Goal: Task Accomplishment & Management: Manage account settings

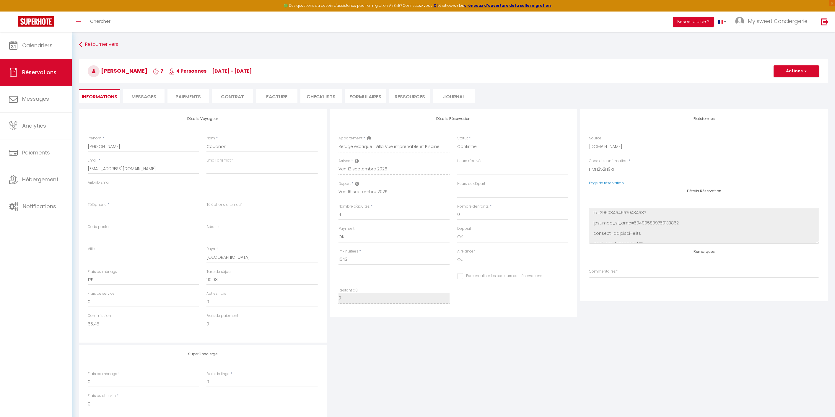
select select "67545"
select select
select select "1"
select select
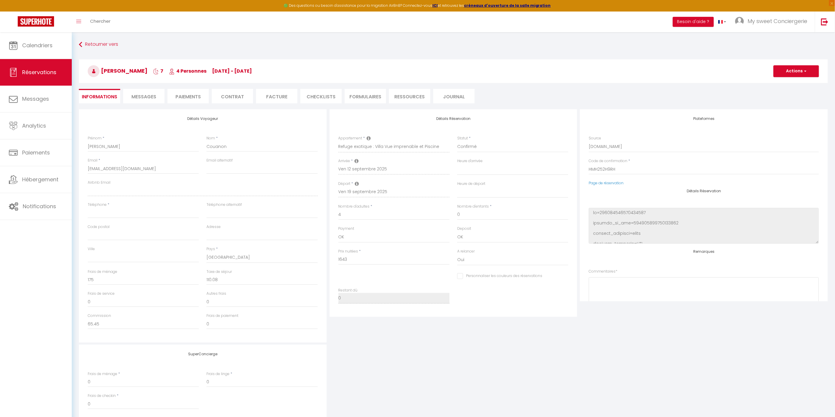
select select
checkbox input "false"
select select
checkbox input "false"
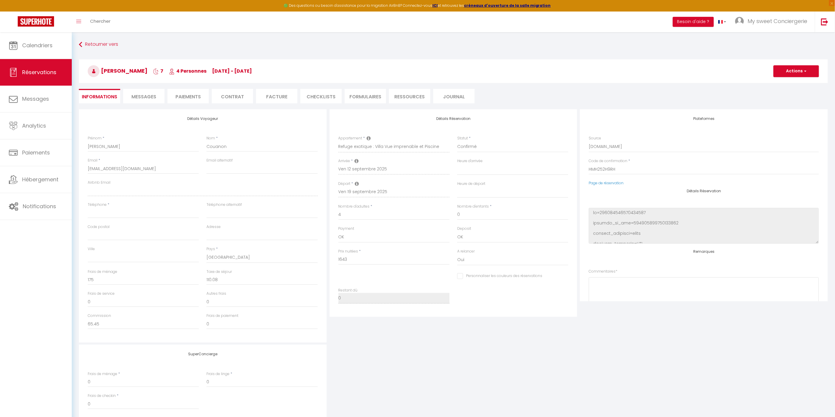
select select
checkbox input "false"
select select
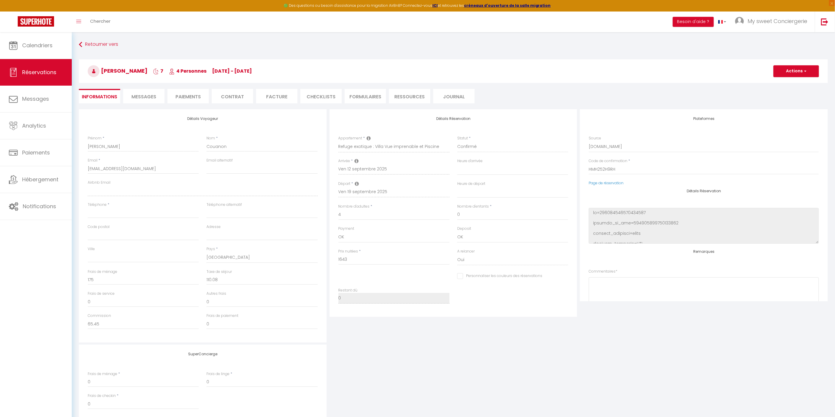
checkbox input "false"
click at [33, 185] on link "Hébergement" at bounding box center [36, 179] width 72 height 27
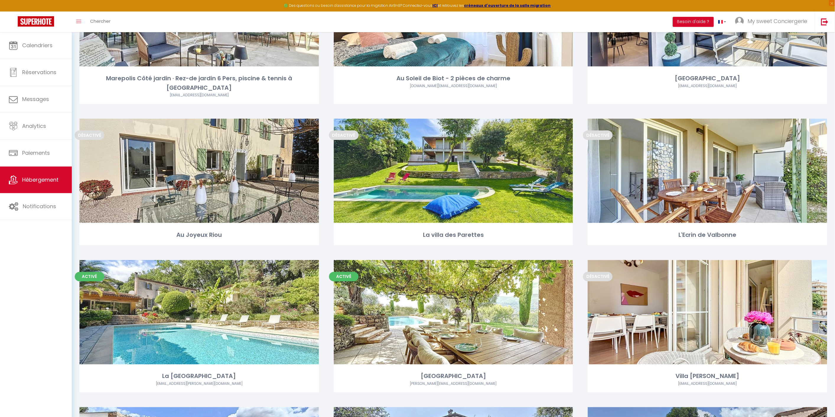
scroll to position [246, 0]
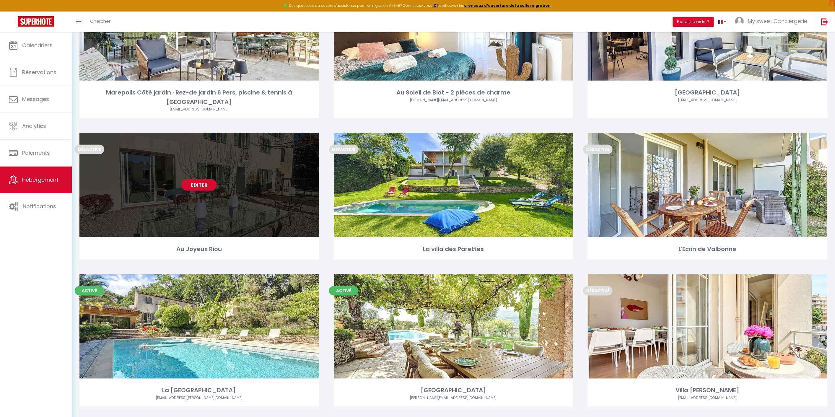
click at [238, 208] on div "Editer" at bounding box center [198, 185] width 239 height 104
click at [192, 179] on link "Editer" at bounding box center [198, 185] width 35 height 12
select select "3"
select select "2"
select select "1"
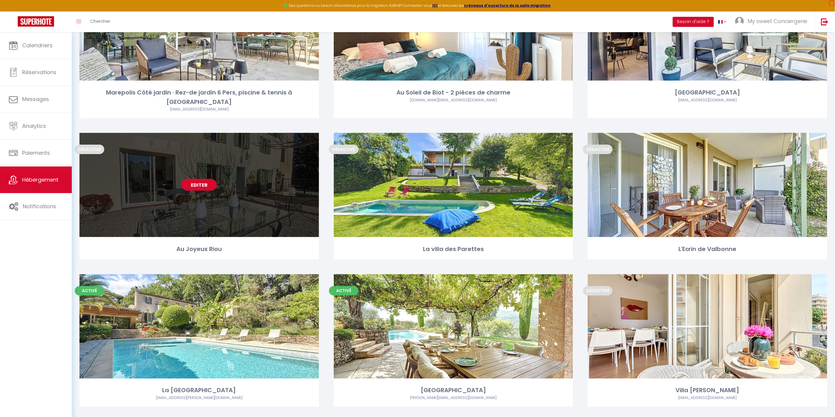
select select "1"
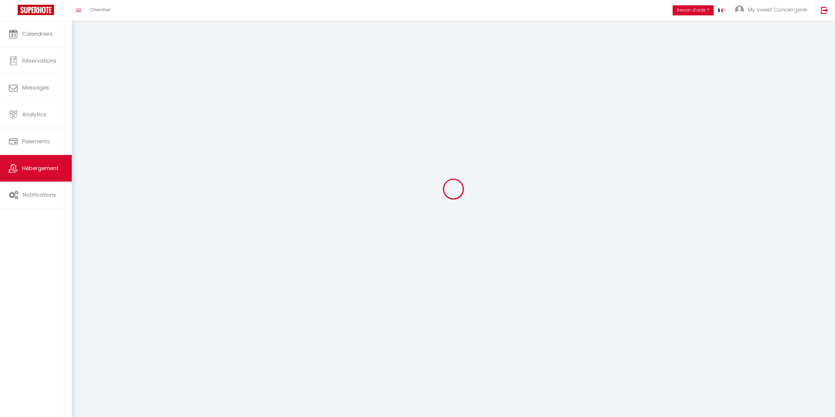
select select
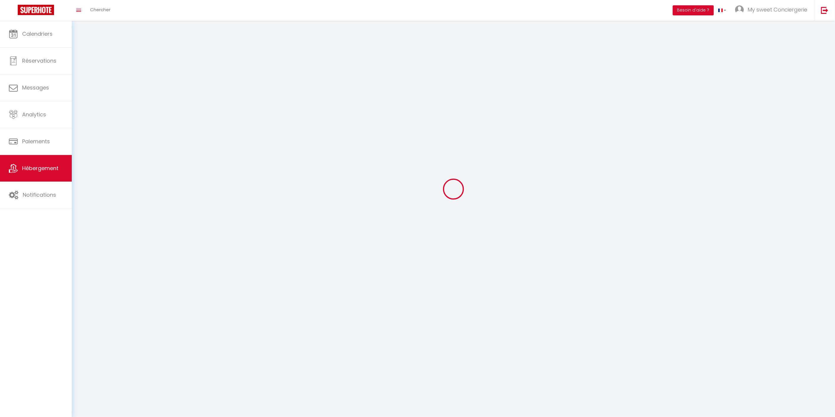
select select
checkbox input "false"
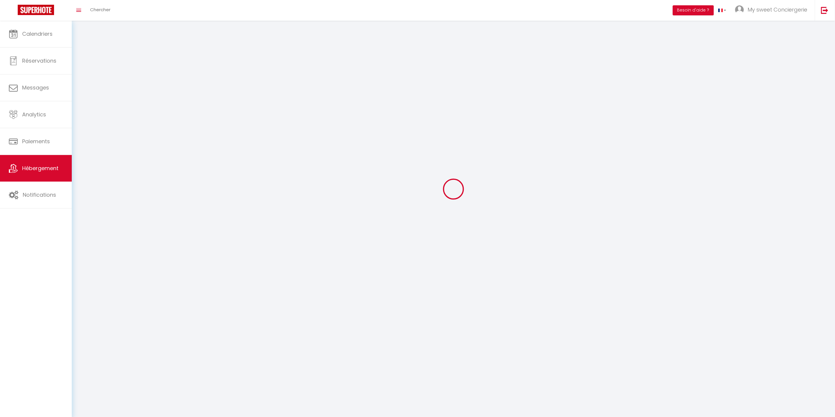
select select
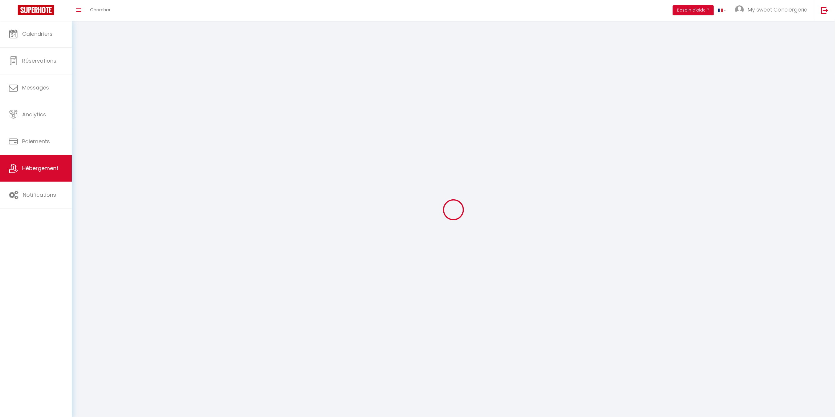
select select
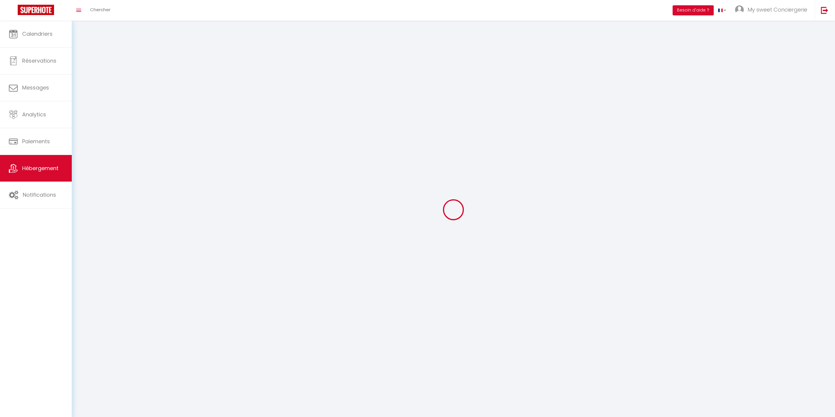
checkbox input "false"
select select "28"
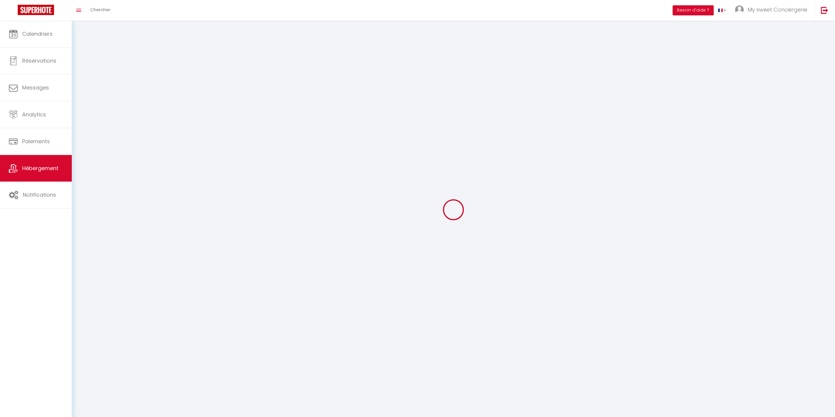
select select
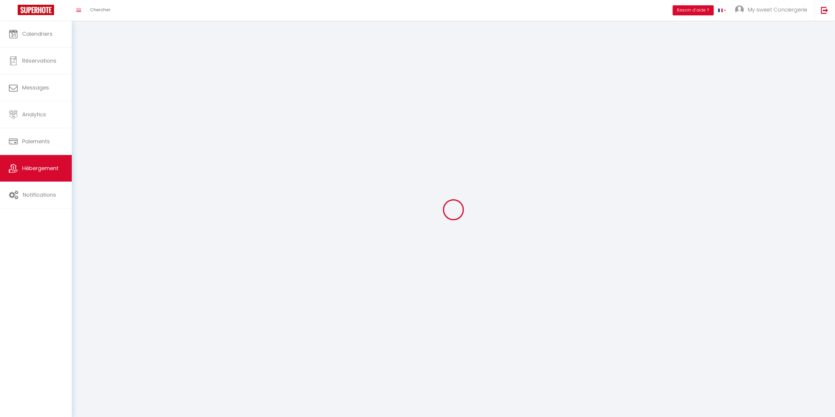
select select
checkbox input "false"
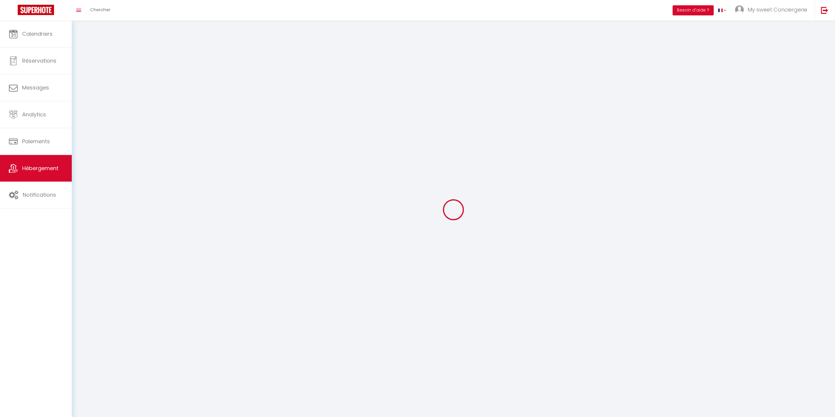
checkbox input "false"
select select
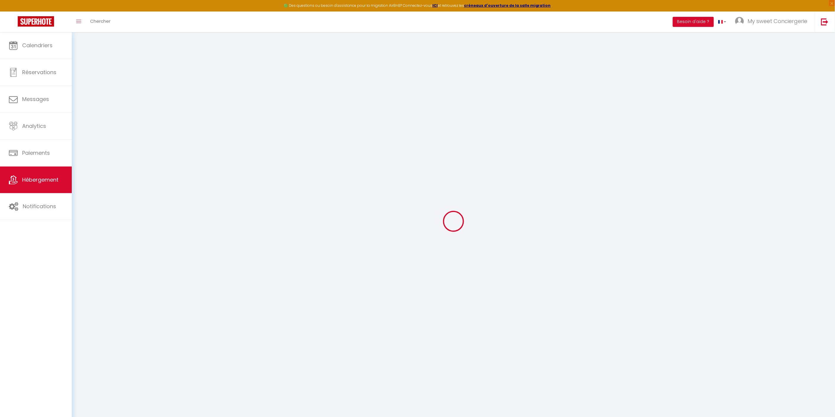
select select
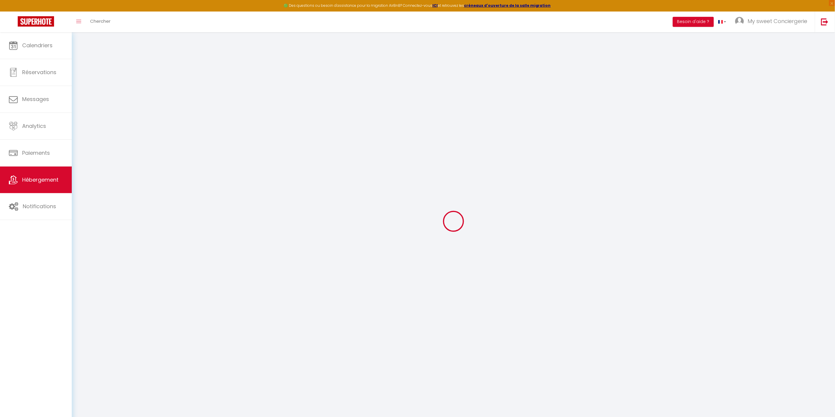
select select
checkbox input "false"
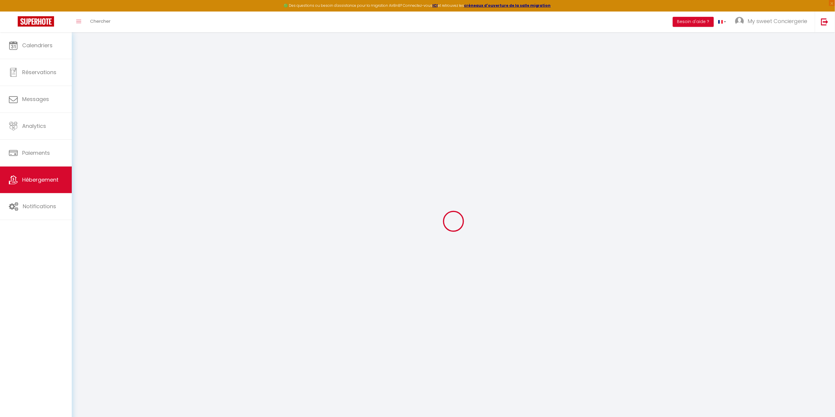
select select
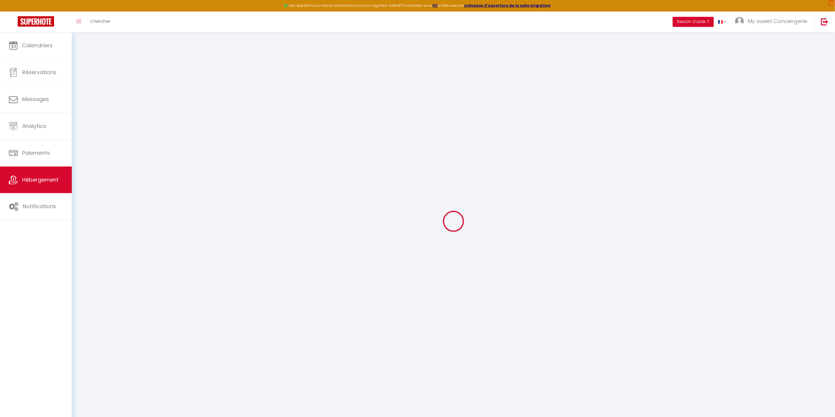
select select
checkbox input "false"
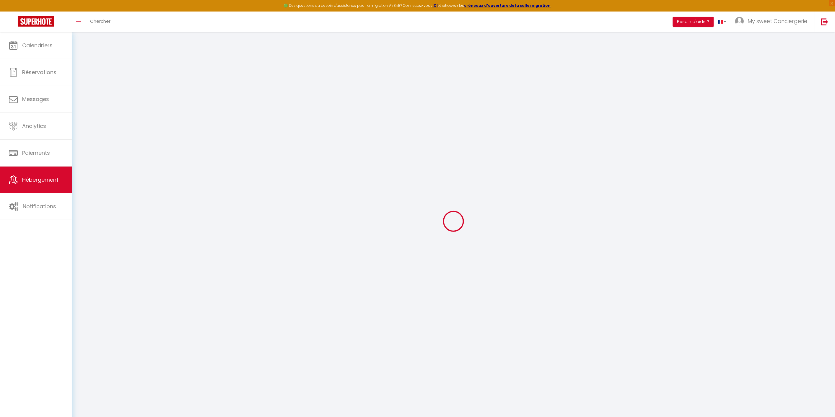
checkbox input "false"
select select
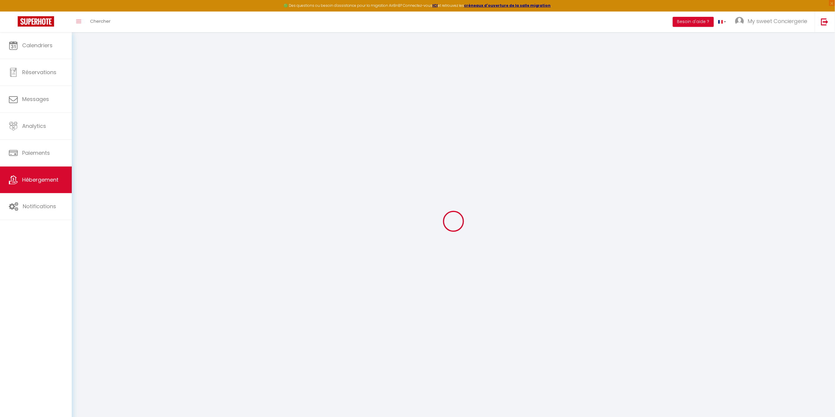
select select
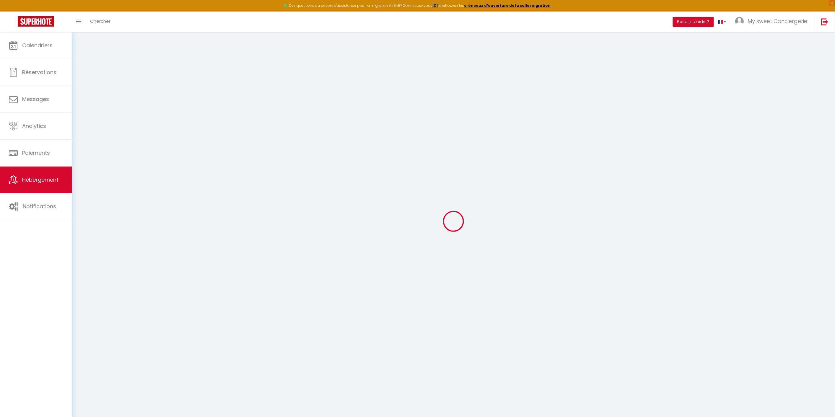
checkbox input "false"
select select
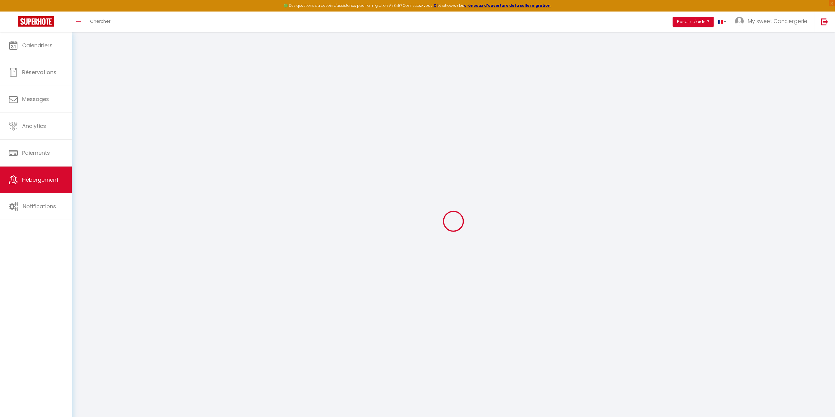
select select
type input "Au Joyeux Riou"
type input "Emilien"
type input "BOUTET"
type input "[STREET_ADDRESS]"
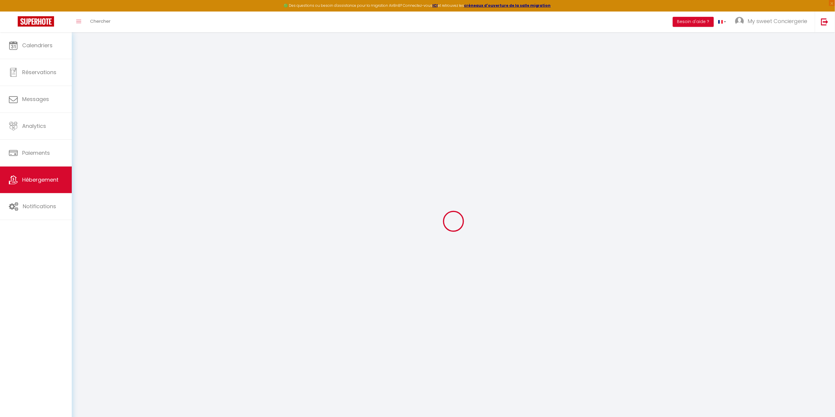
type input "06740"
type input "Chateauneuf-Grasse"
select select "houses"
select select "8"
select select "4"
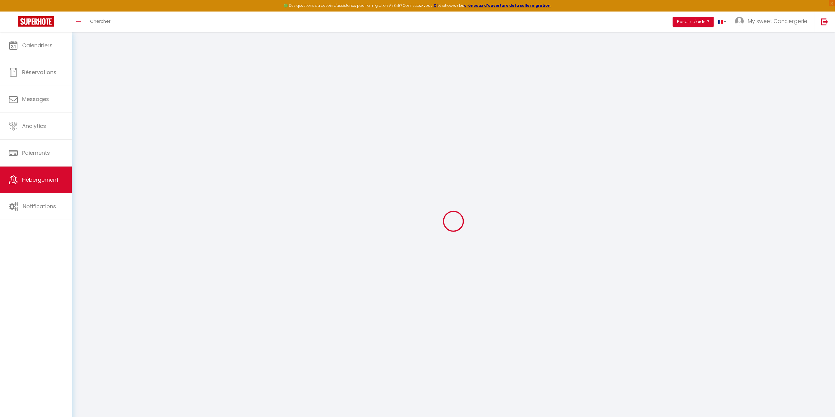
select select "3"
type input "200"
type input "375"
type input "6.16"
type input "2000"
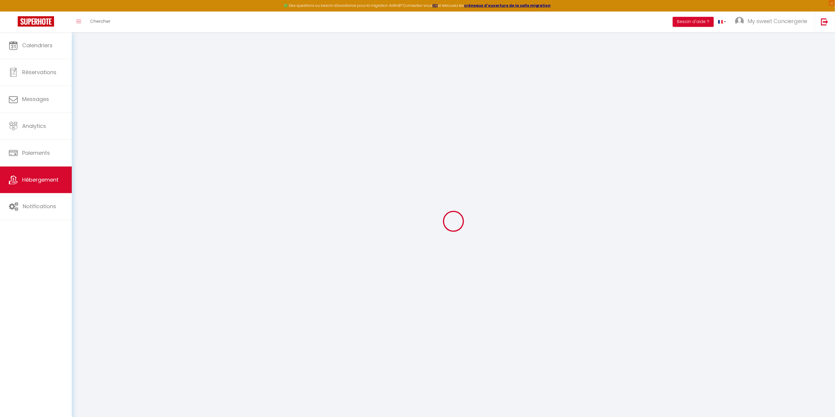
type input "20"
select select
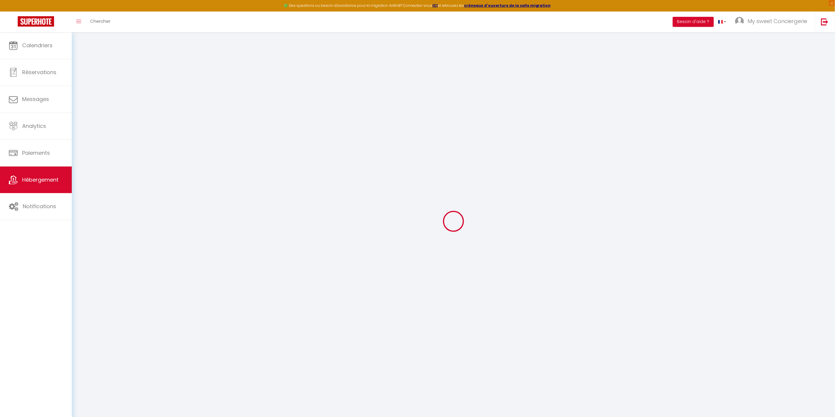
select select
type input "Ancienne bergerie rénovée"
type input "06740"
type input "[GEOGRAPHIC_DATA]"
type input "[EMAIL_ADDRESS][DOMAIN_NAME]"
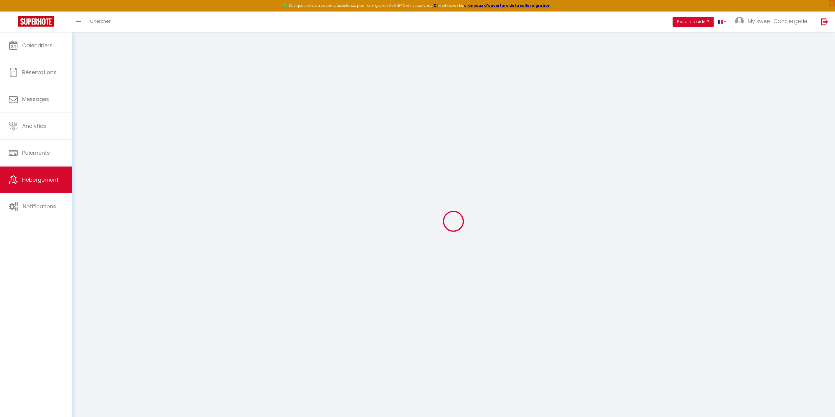
select select "12059"
checkbox input "false"
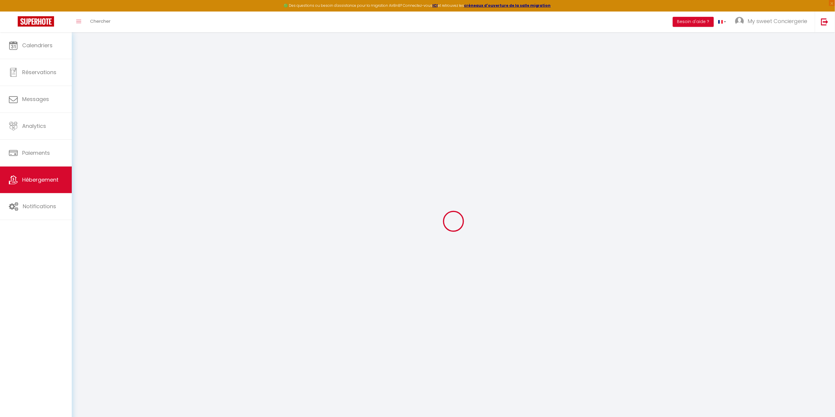
type input "25"
type input "200"
type input "0"
type input "175"
type input "0"
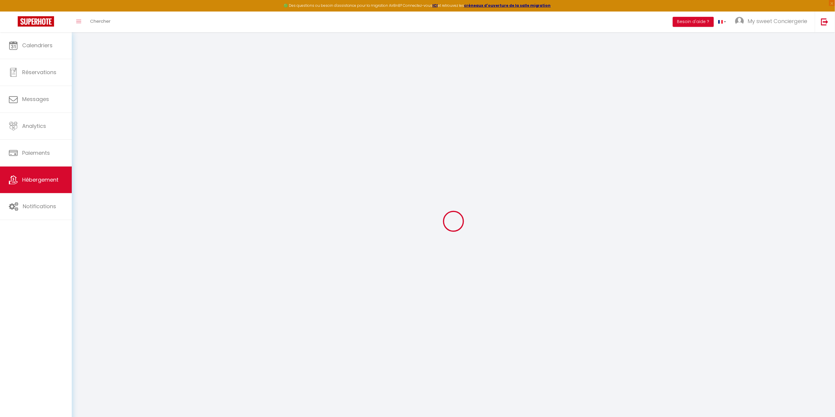
checkbox input "false"
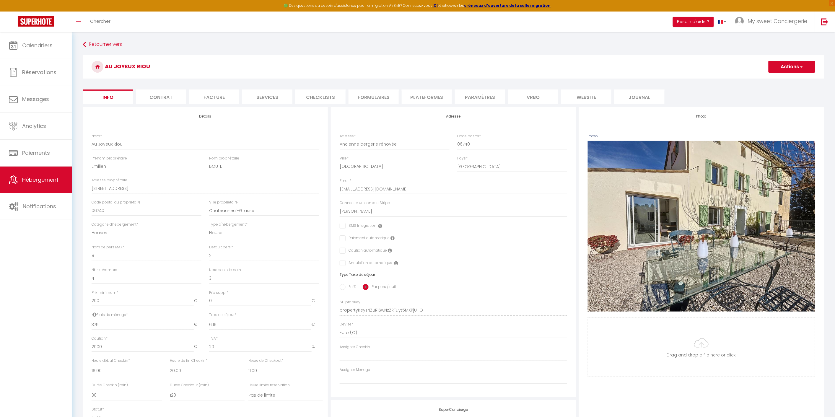
click at [802, 68] on span "button" at bounding box center [801, 67] width 4 height 6
click at [763, 94] on link "Supprimer" at bounding box center [782, 95] width 63 height 8
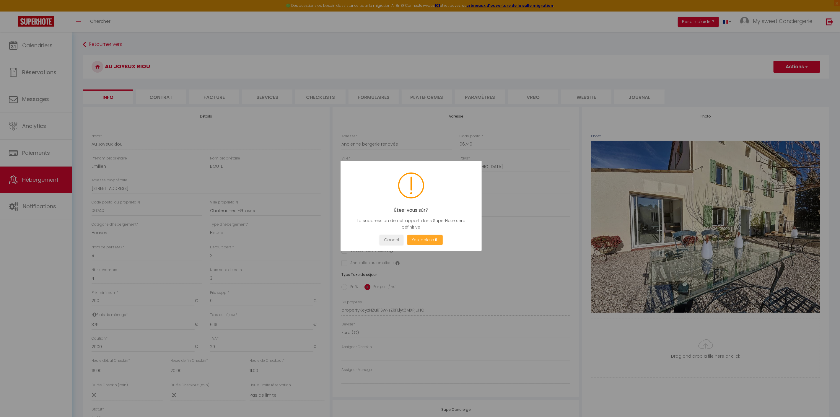
click at [427, 239] on button "Yes, delete it!" at bounding box center [424, 240] width 35 height 10
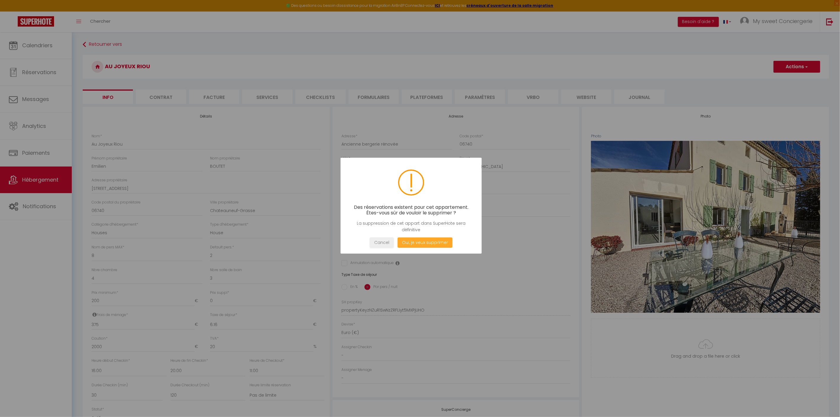
click at [419, 243] on button "Oui, je veux supprimer" at bounding box center [424, 242] width 55 height 10
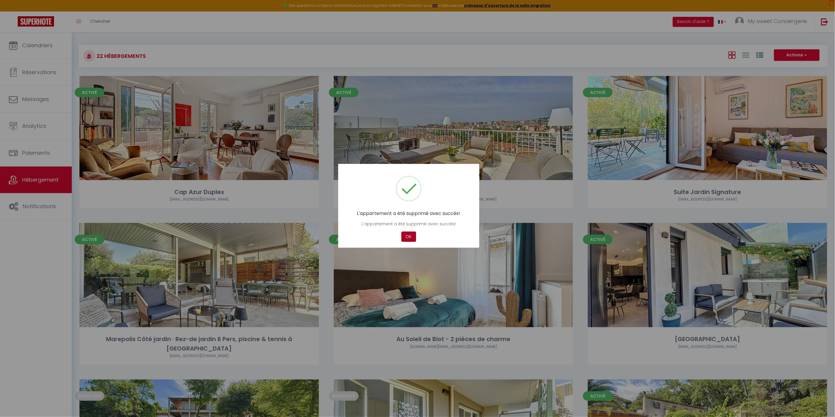
click at [409, 234] on button "OK" at bounding box center [408, 236] width 15 height 10
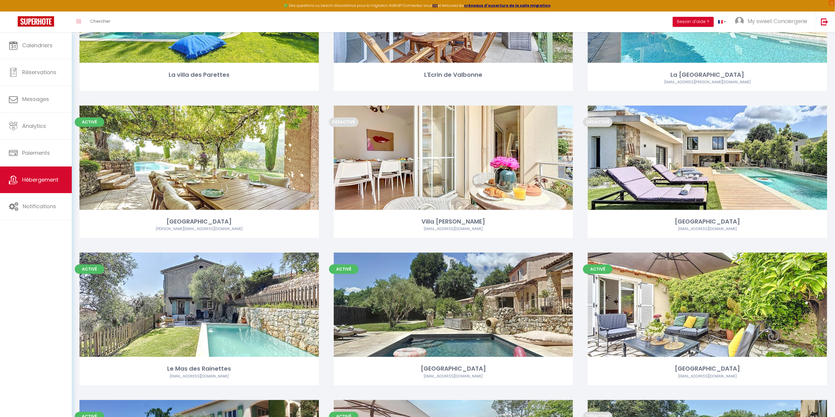
scroll to position [394, 0]
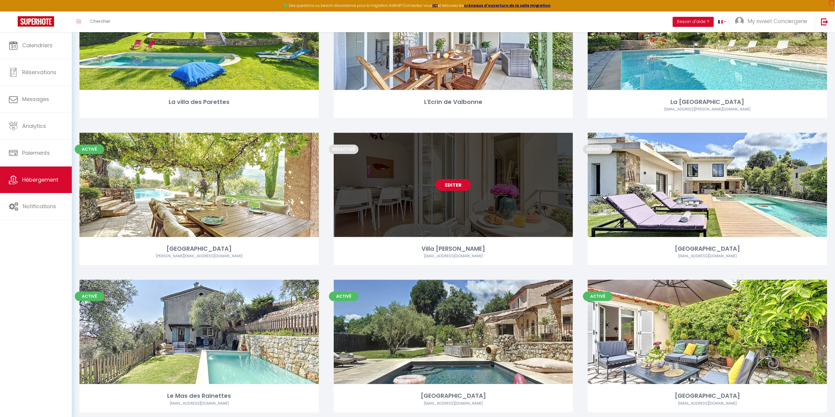
click at [462, 179] on link "Editer" at bounding box center [452, 185] width 35 height 12
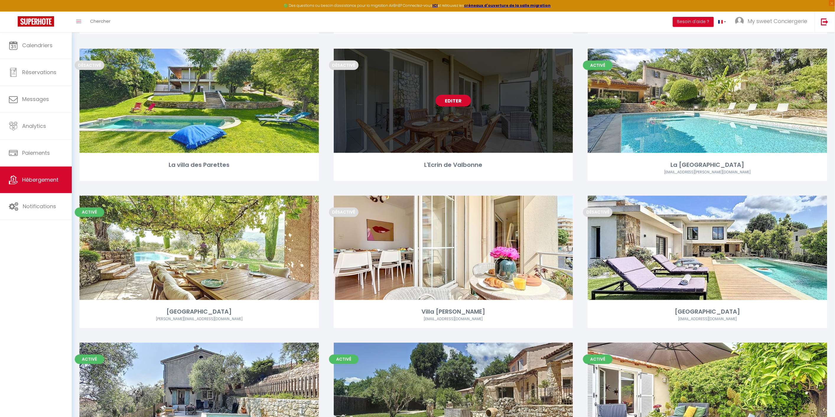
scroll to position [229, 0]
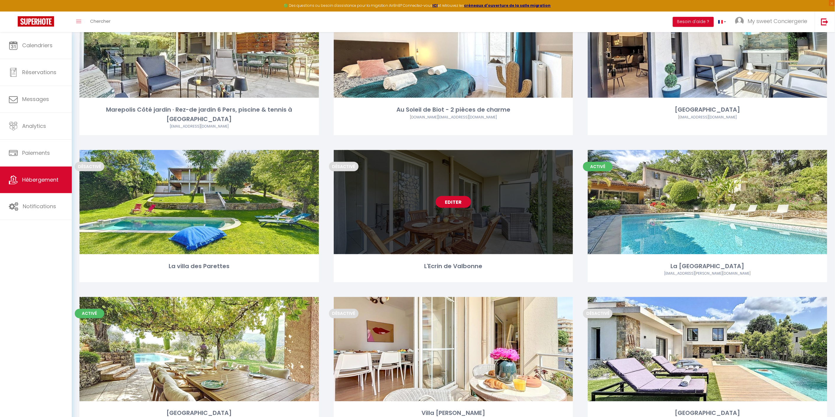
click at [462, 196] on link "Editer" at bounding box center [452, 202] width 35 height 12
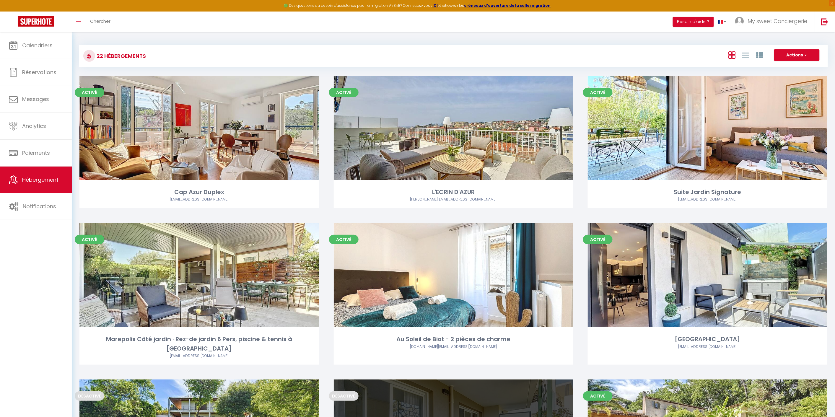
select select "3"
select select "2"
select select "1"
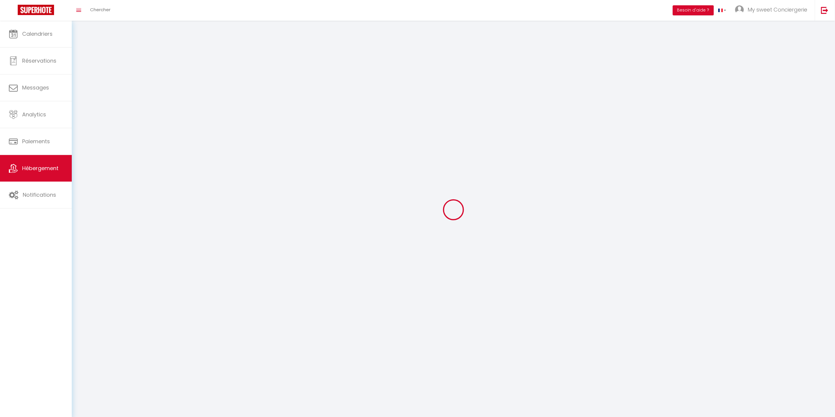
select select
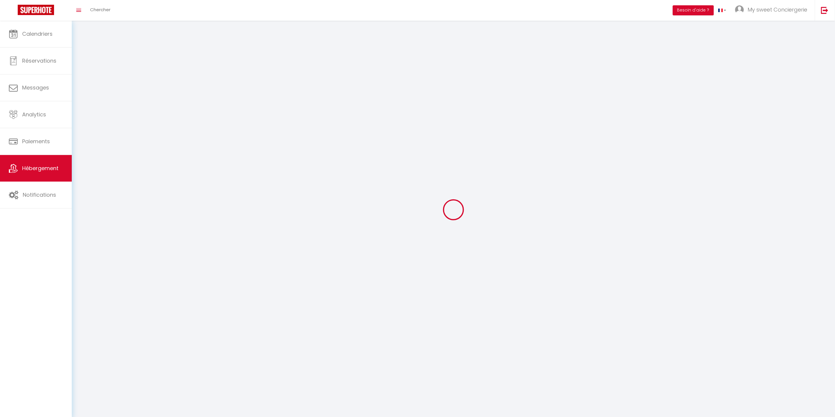
select select
checkbox input "false"
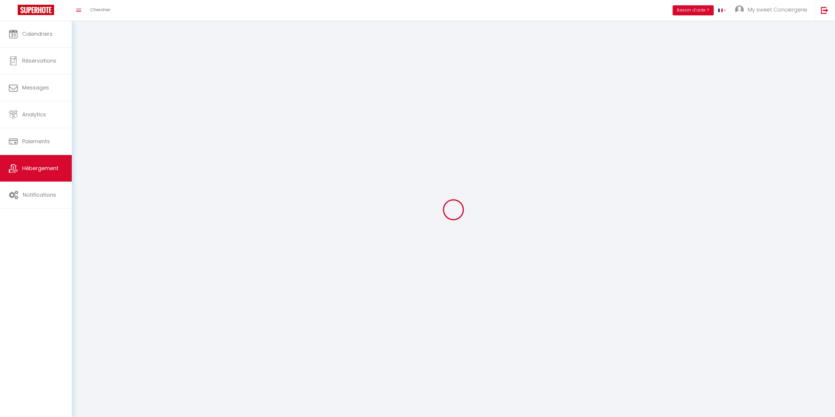
checkbox input "false"
select select
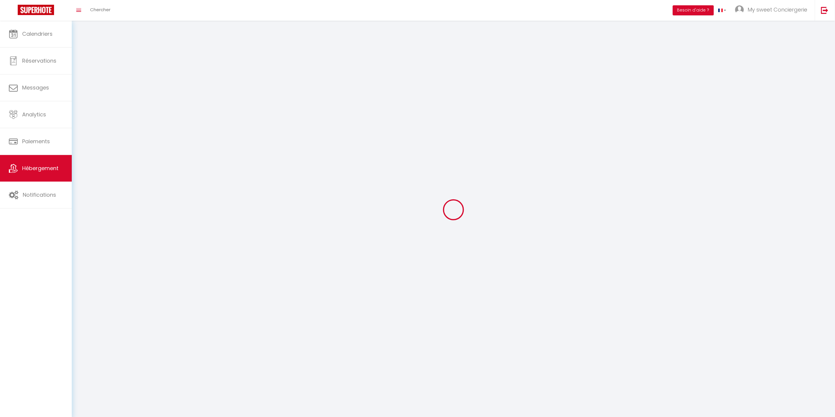
select select
checkbox input "false"
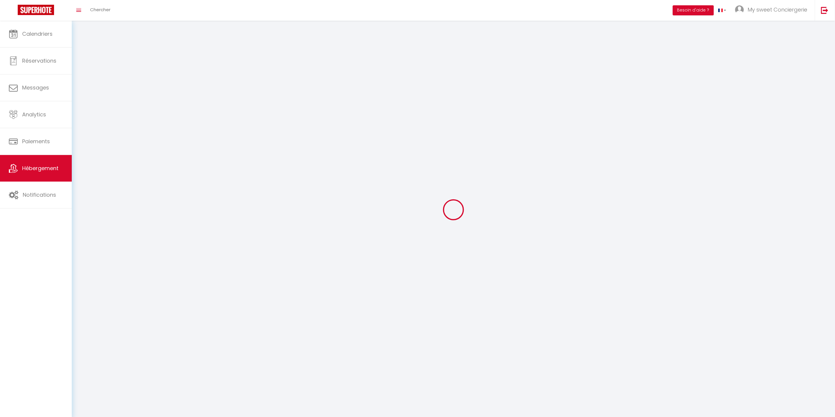
checkbox input "false"
select select
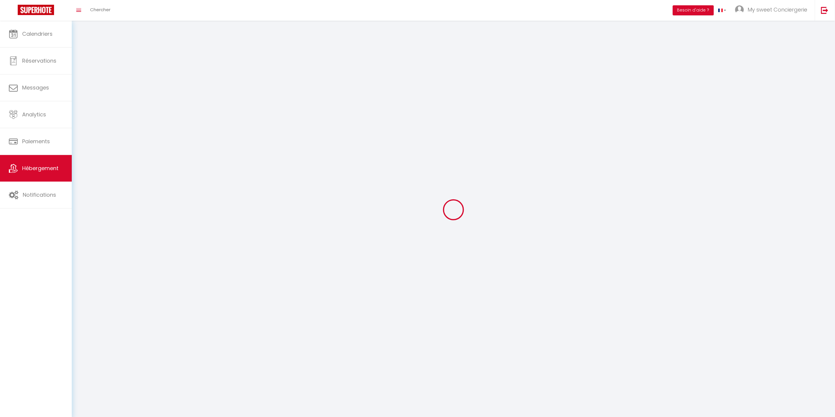
select select
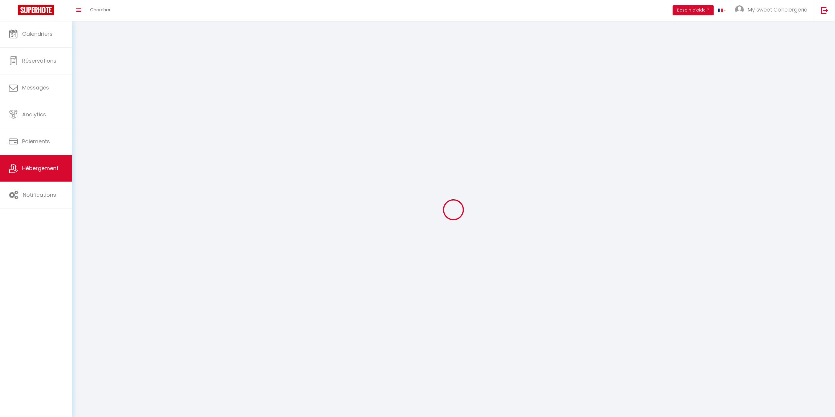
select select
checkbox input "false"
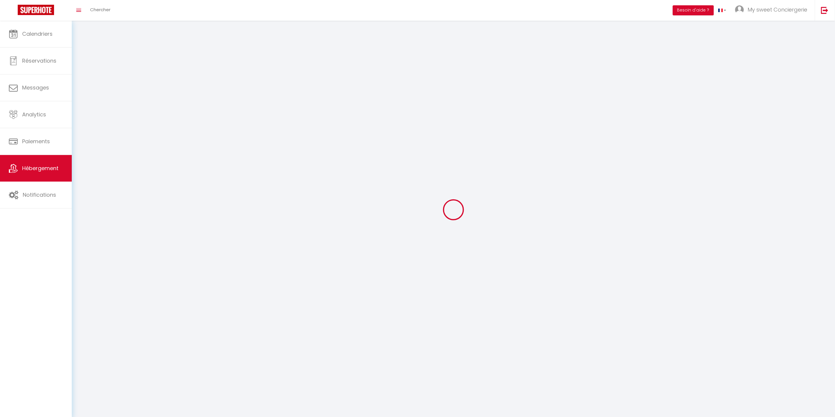
select select
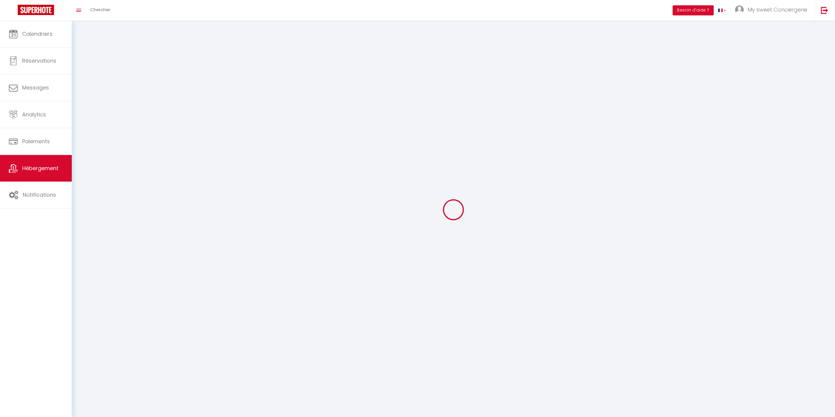
select select
checkbox input "false"
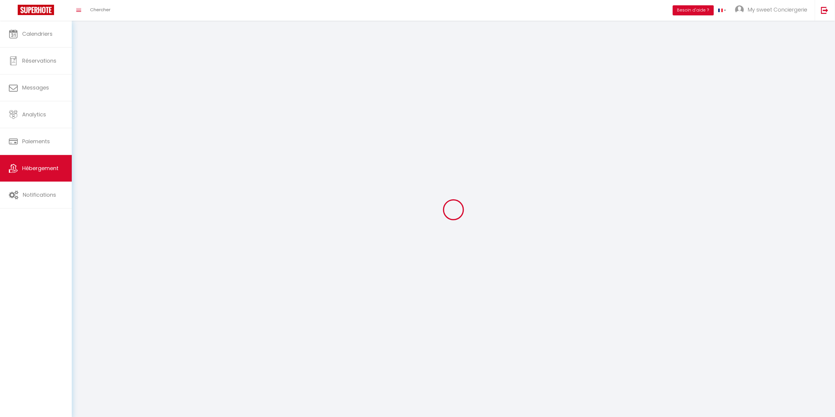
checkbox input "false"
select select
select select "1"
select select
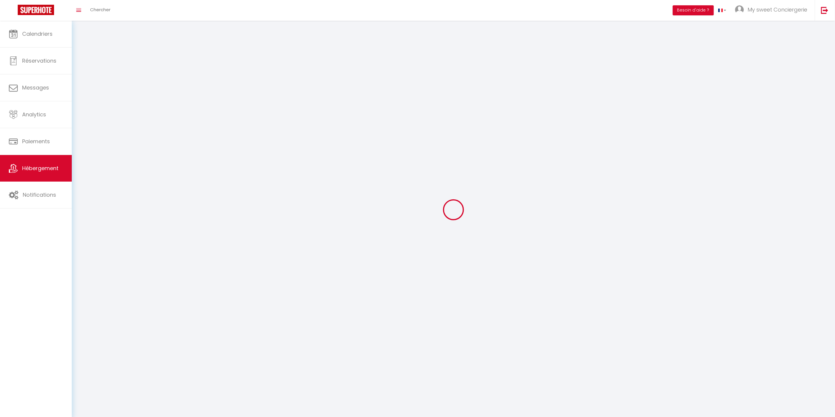
select select "28"
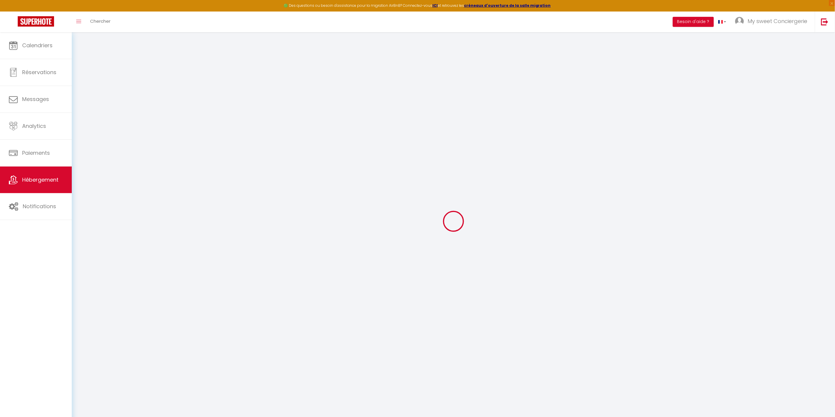
select select
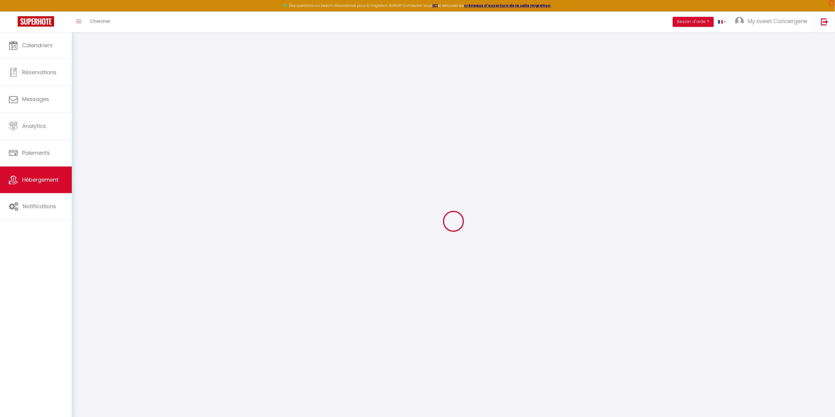
select select
checkbox input "false"
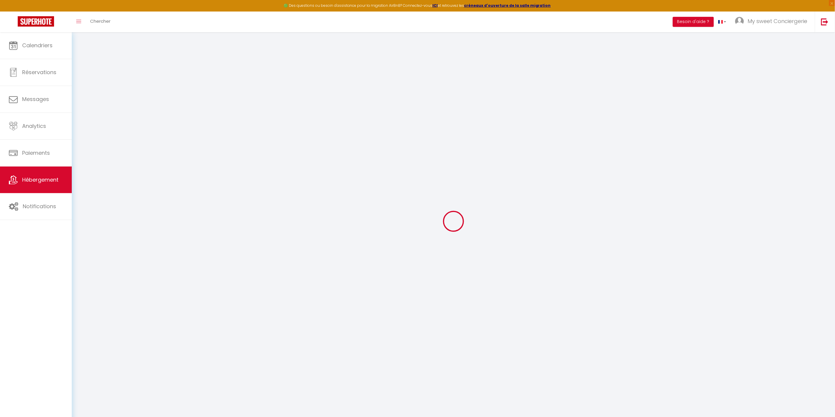
select select
